Goal: Navigation & Orientation: Find specific page/section

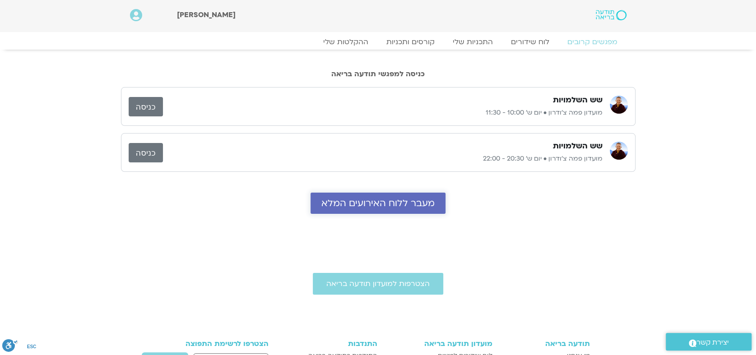
click at [384, 204] on span "מעבר ללוח האירועים המלא" at bounding box center [377, 203] width 113 height 10
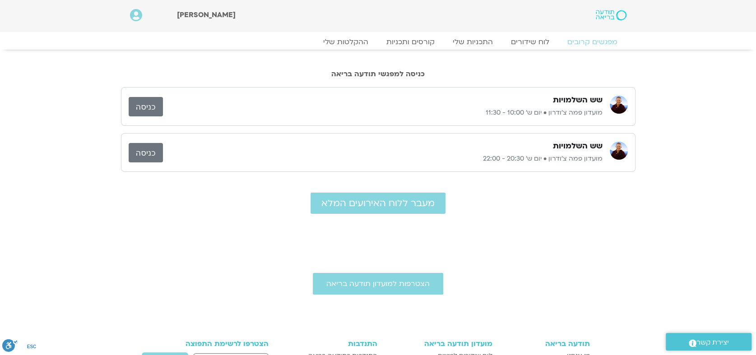
click at [135, 109] on link "כניסה" at bounding box center [146, 106] width 34 height 19
